Goal: Information Seeking & Learning: Learn about a topic

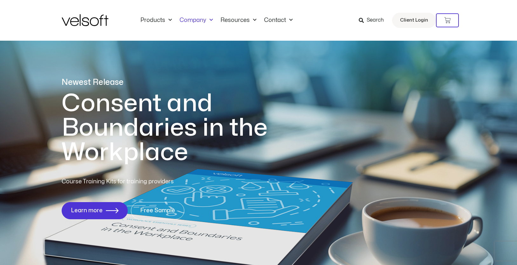
click at [209, 19] on span "Menu" at bounding box center [209, 20] width 7 height 10
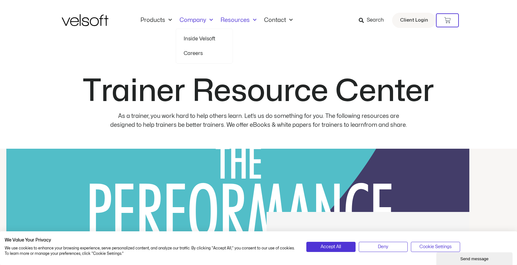
click at [211, 19] on span "Menu" at bounding box center [209, 20] width 7 height 10
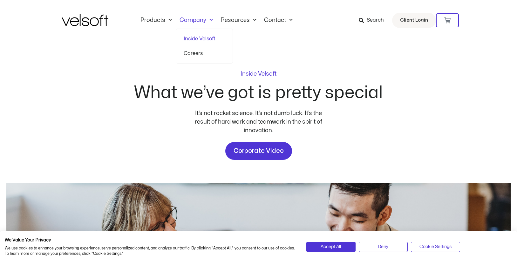
click at [196, 54] on link "Careers" at bounding box center [204, 53] width 41 height 15
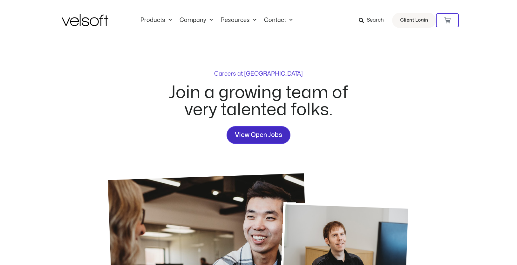
click at [250, 137] on span "View Open Jobs" at bounding box center [258, 135] width 47 height 10
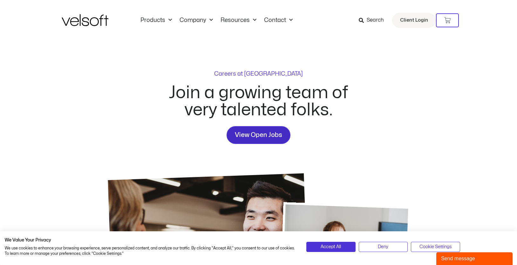
click at [261, 137] on span "View Open Jobs" at bounding box center [258, 135] width 47 height 10
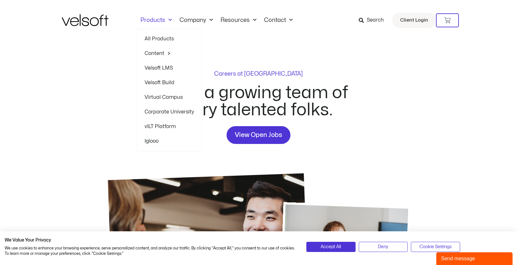
click at [160, 94] on link "Virtual Campus" at bounding box center [170, 97] width 50 height 15
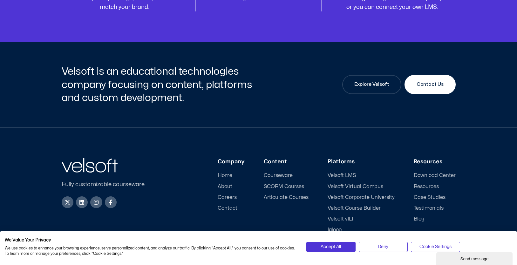
scroll to position [2324, 0]
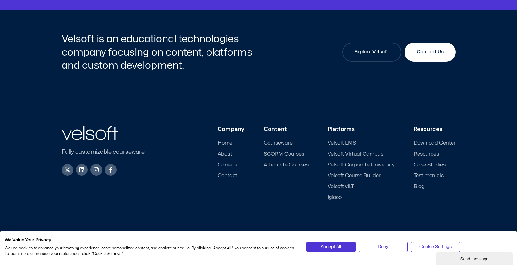
click at [427, 165] on span "Case Studies" at bounding box center [430, 165] width 32 height 6
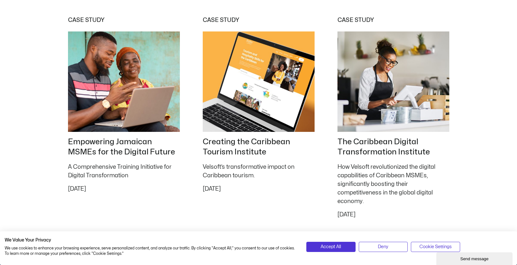
scroll to position [731, 0]
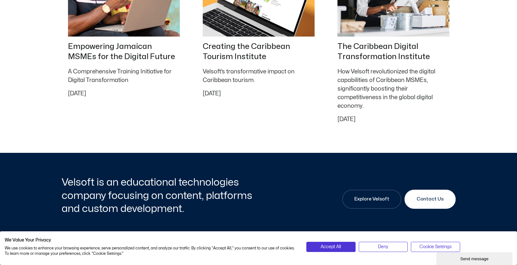
click at [363, 45] on h2 "The Caribbean Digital Transformation Institute" at bounding box center [394, 52] width 112 height 20
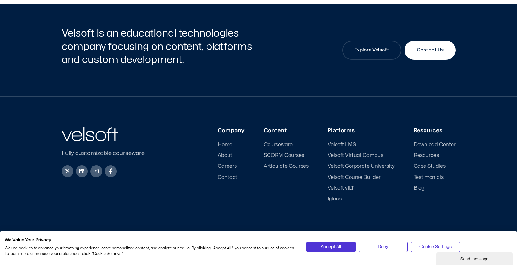
scroll to position [1636, 0]
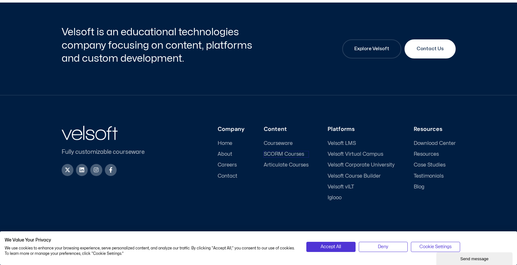
drag, startPoint x: 281, startPoint y: 152, endPoint x: 318, endPoint y: 155, distance: 37.0
click at [282, 152] on span "SCORM Courses" at bounding box center [284, 154] width 40 height 6
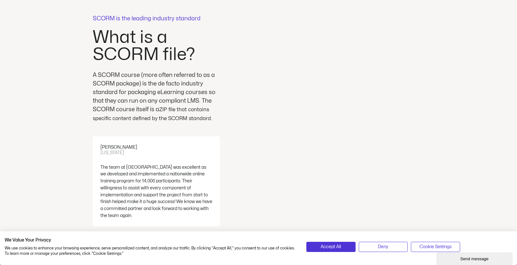
scroll to position [1622, 0]
